Goal: Navigation & Orientation: Find specific page/section

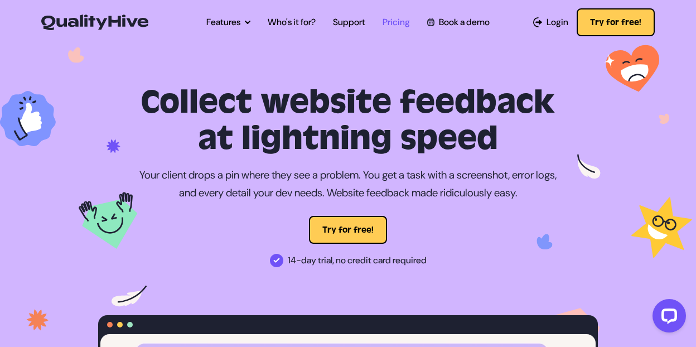
click at [406, 22] on link "Pricing" at bounding box center [396, 22] width 27 height 13
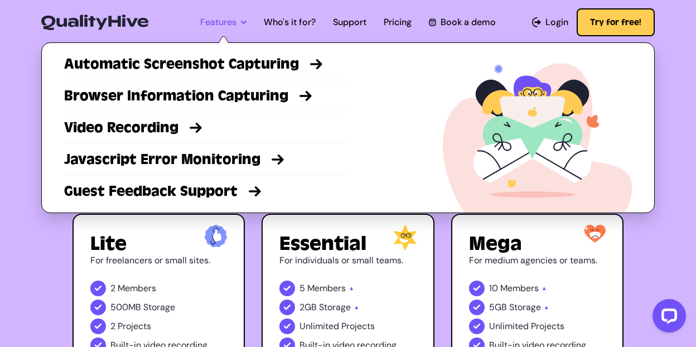
click at [231, 21] on link "Features" at bounding box center [223, 22] width 46 height 13
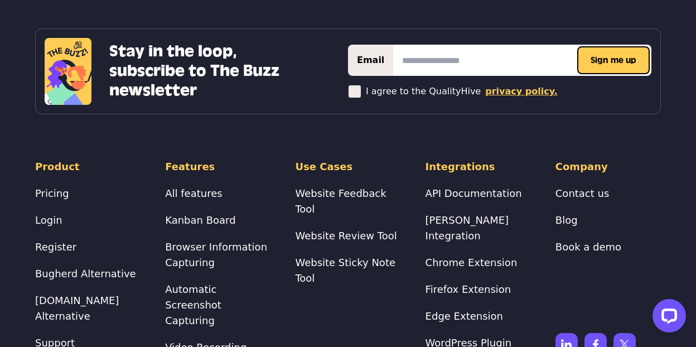
scroll to position [4424, 0]
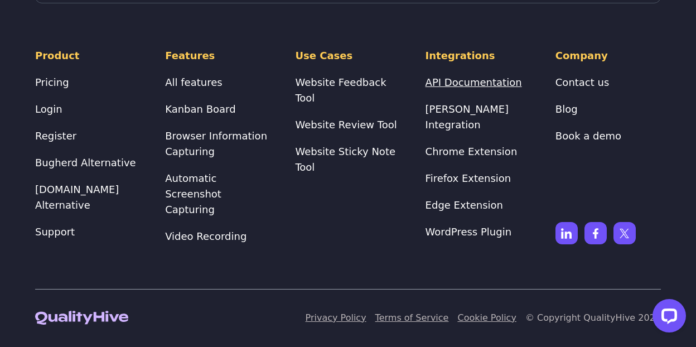
click at [474, 88] on link "API Documentation" at bounding box center [474, 82] width 97 height 12
